Goal: Transaction & Acquisition: Subscribe to service/newsletter

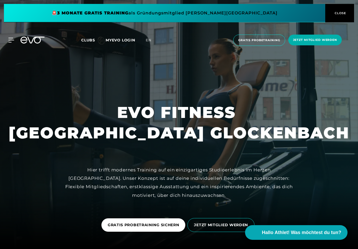
click at [203, 228] on span "JETZT MITGLIED WERDEN" at bounding box center [221, 225] width 54 height 6
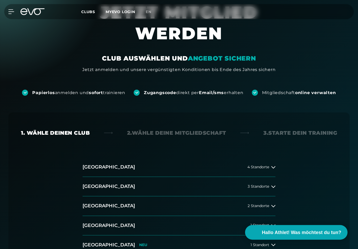
scroll to position [75, 0]
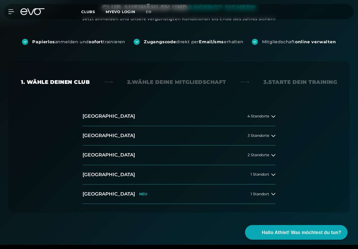
click at [270, 177] on button "[GEOGRAPHIC_DATA] 1 Standort" at bounding box center [179, 174] width 193 height 19
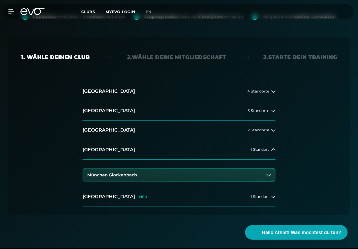
click at [248, 177] on button "München Glockenbach" at bounding box center [179, 175] width 192 height 13
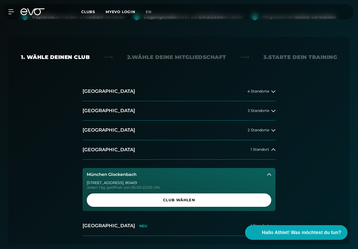
click at [193, 202] on span "Club wählen" at bounding box center [179, 200] width 172 height 6
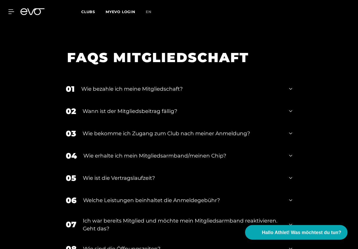
scroll to position [886, 0]
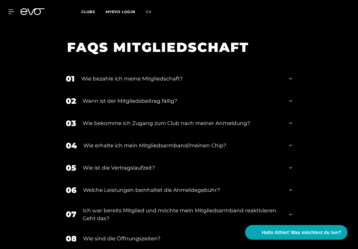
click at [291, 98] on icon at bounding box center [290, 101] width 3 height 6
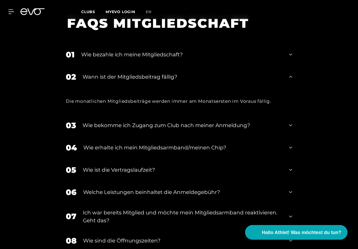
scroll to position [910, 0]
click at [292, 164] on div "05 Wie ist die Vertragslaufzeit?" at bounding box center [179, 170] width 237 height 22
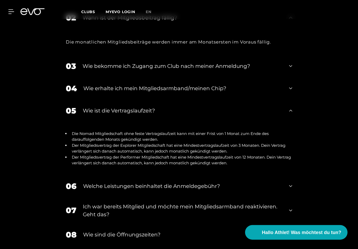
scroll to position [970, 0]
click at [294, 179] on div "06 Welche Leistungen beinhaltet die Anmeldegebühr?" at bounding box center [179, 186] width 237 height 22
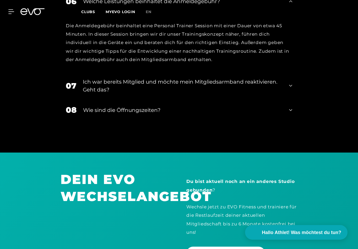
scroll to position [1155, 0]
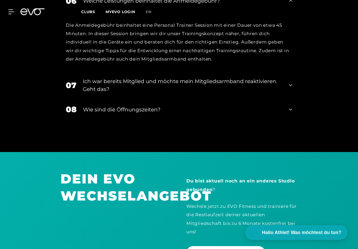
click at [291, 106] on icon at bounding box center [290, 109] width 3 height 6
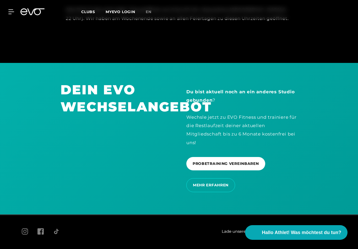
scroll to position [1279, 0]
click at [227, 183] on span "MEHR ERFAHREN" at bounding box center [211, 186] width 36 height 6
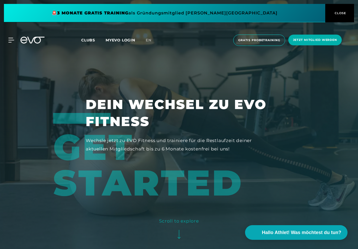
click at [89, 41] on span "Clubs" at bounding box center [88, 40] width 14 height 5
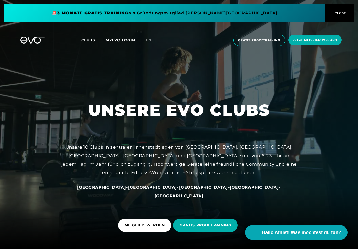
click at [144, 190] on span "[GEOGRAPHIC_DATA]" at bounding box center [152, 187] width 49 height 5
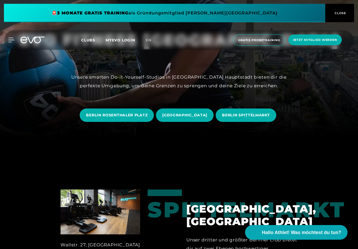
scroll to position [111, 0]
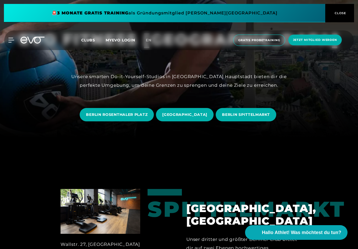
click at [129, 121] on span "BERLIN ROSENTHALER PLATZ" at bounding box center [117, 114] width 74 height 13
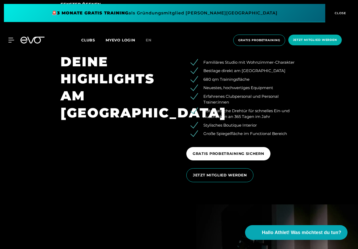
scroll to position [880, 0]
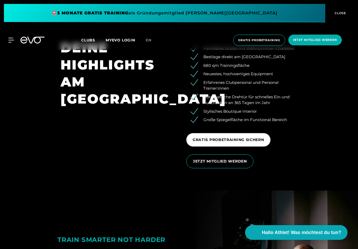
click at [237, 164] on span "JETZT MITGLIED WERDEN" at bounding box center [220, 162] width 54 height 6
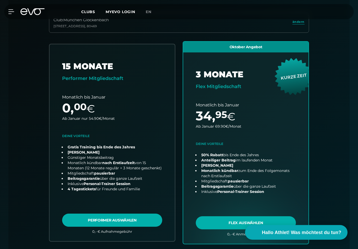
scroll to position [169, 0]
